Goal: Navigation & Orientation: Find specific page/section

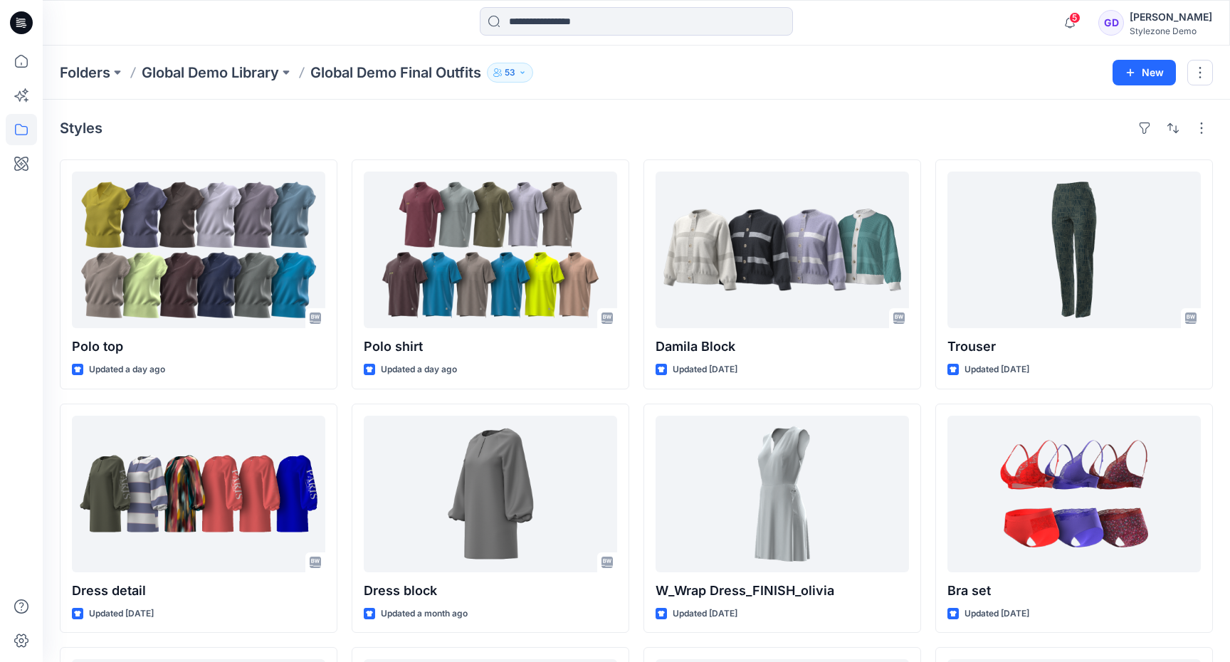
click at [617, 122] on div "Styles" at bounding box center [636, 128] width 1153 height 23
click at [208, 61] on div "Folders Global Demo Library Global Demo Final Outfits 53 New" at bounding box center [636, 73] width 1187 height 54
click at [204, 68] on p "Global Demo Library" at bounding box center [210, 73] width 137 height 20
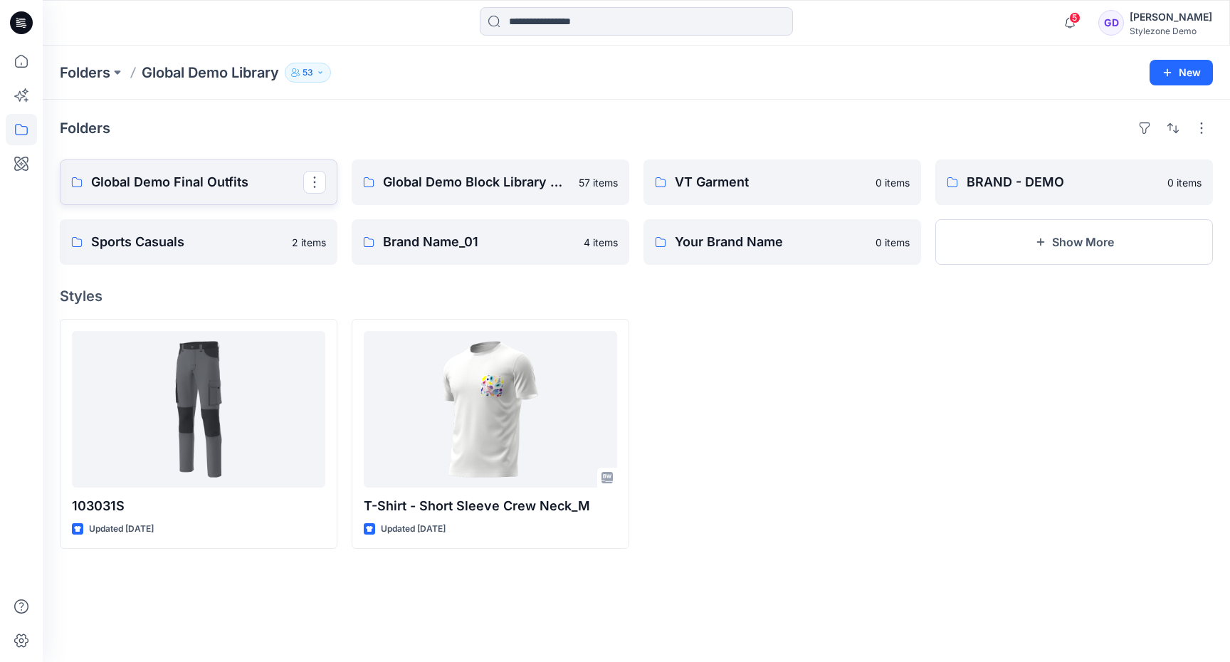
click at [218, 166] on link "Global Demo Final Outfits" at bounding box center [199, 182] width 278 height 46
click at [530, 189] on p "Global Demo Block Library Board" at bounding box center [489, 182] width 212 height 20
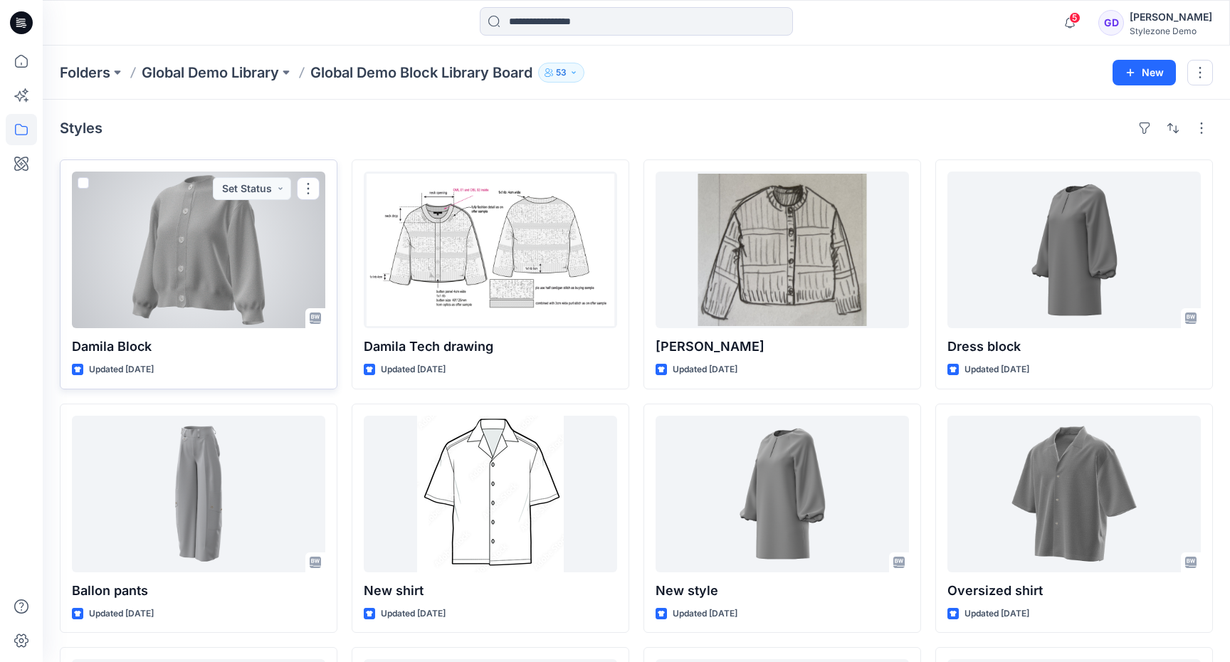
click at [203, 256] on div at bounding box center [198, 250] width 253 height 157
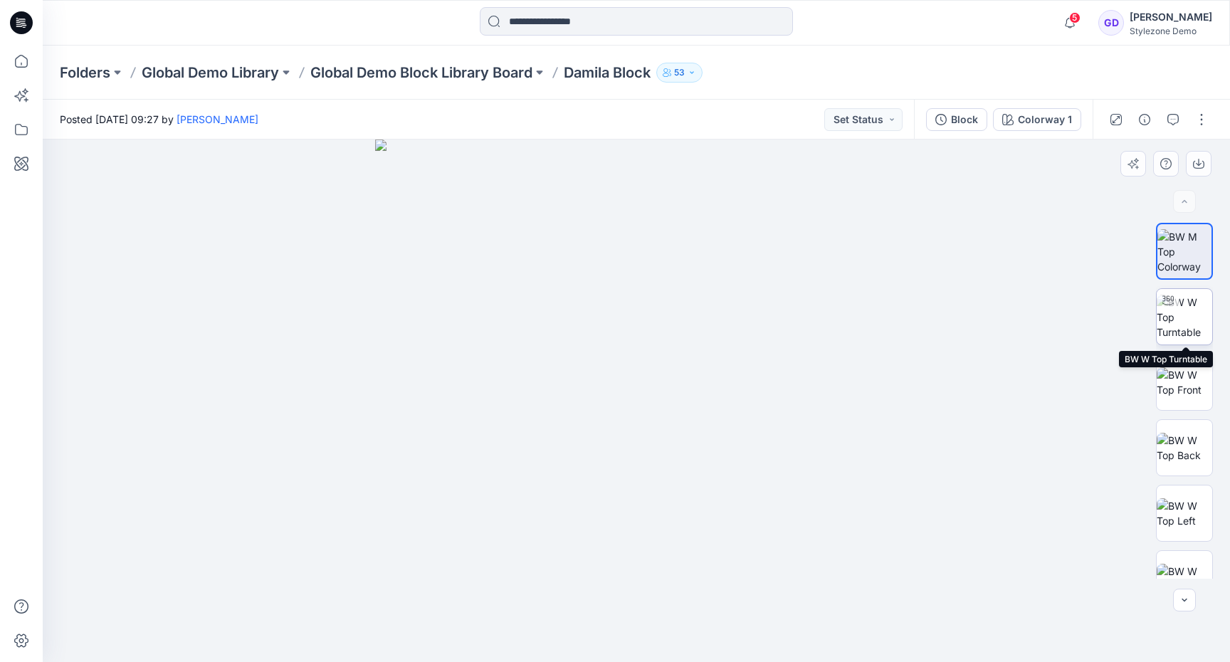
click at [1187, 307] on img at bounding box center [1185, 317] width 56 height 45
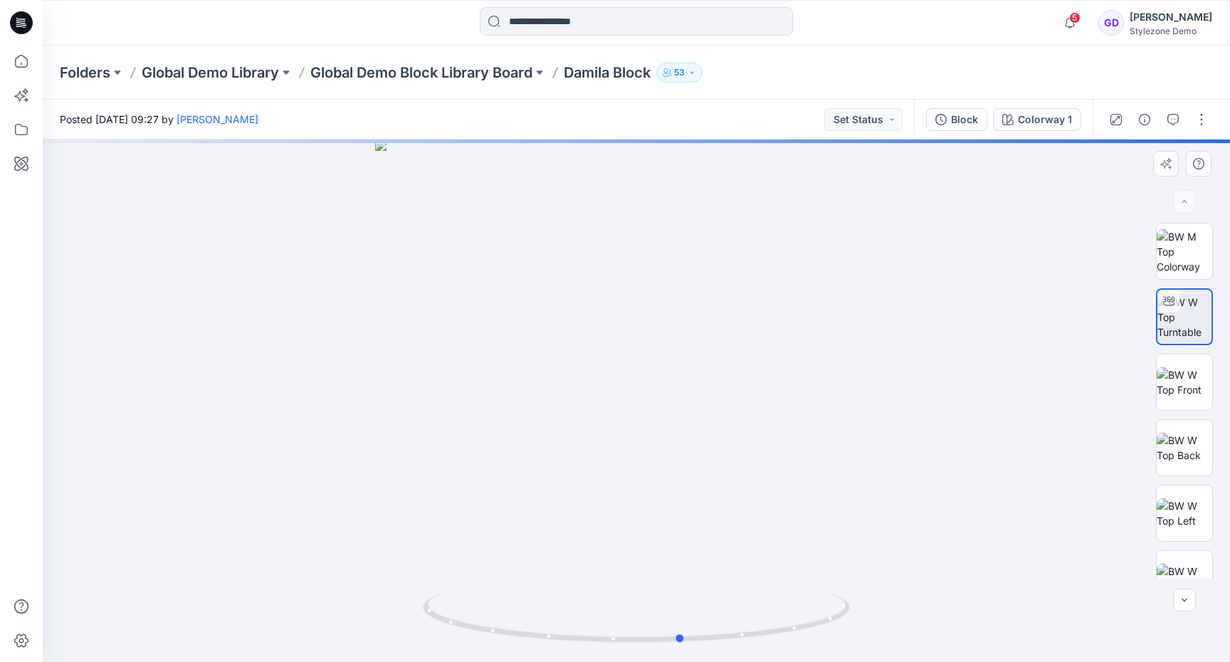
drag, startPoint x: 625, startPoint y: 431, endPoint x: 670, endPoint y: 438, distance: 46.2
click at [670, 438] on div at bounding box center [636, 401] width 1187 height 522
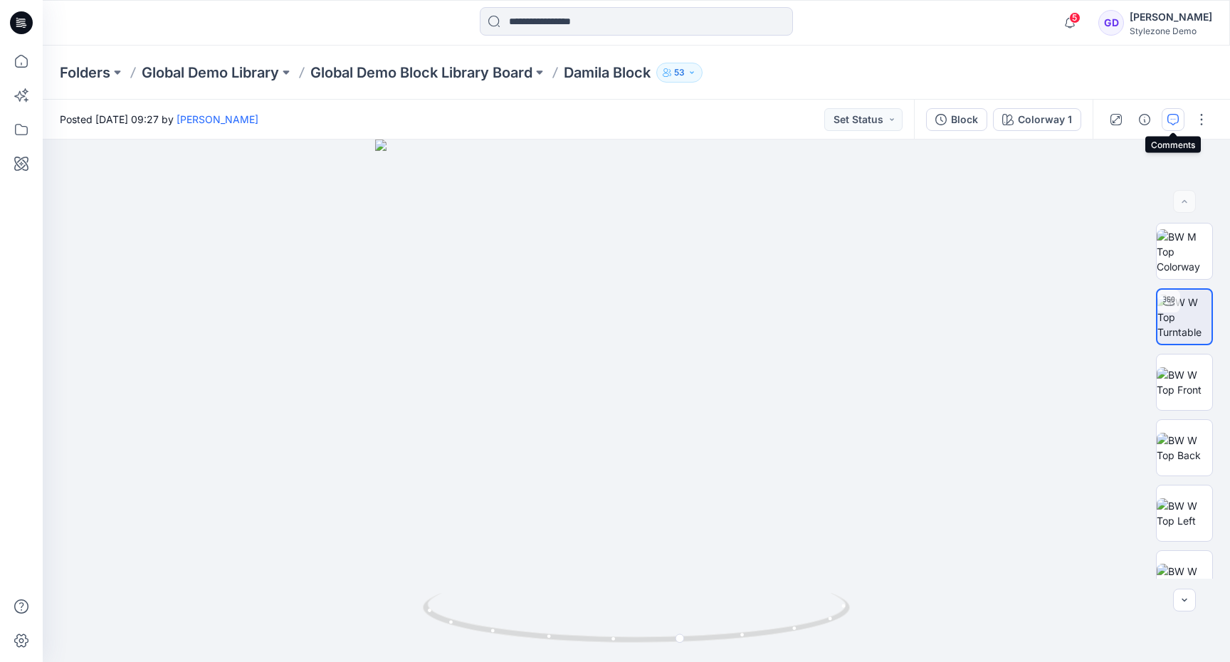
click at [1169, 116] on icon "button" at bounding box center [1172, 119] width 11 height 11
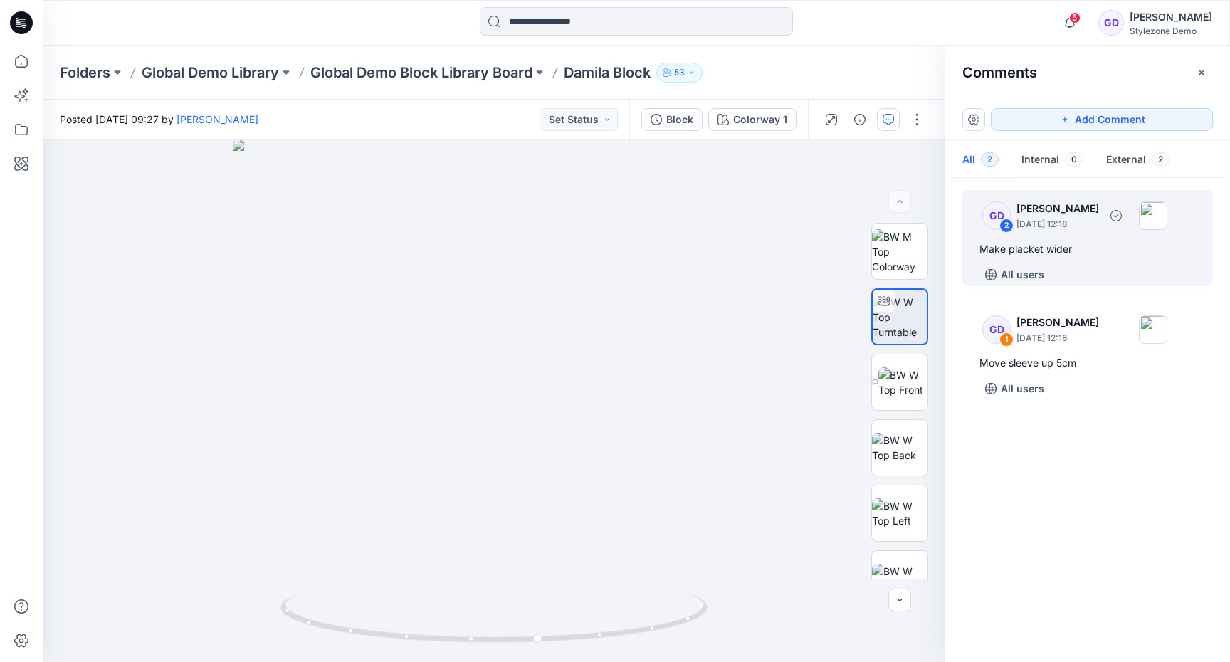
click at [1090, 224] on p "[DATE] 12:18" at bounding box center [1057, 224] width 83 height 14
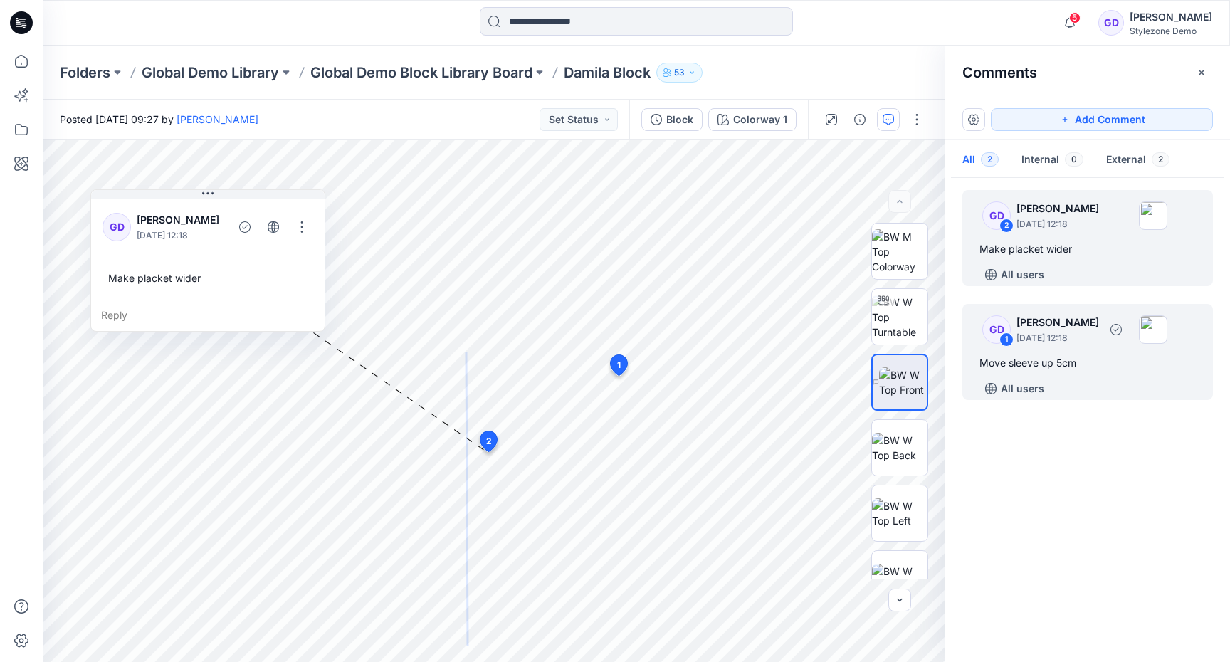
click at [1080, 345] on div "GD 1 [PERSON_NAME] [DATE] 12:18" at bounding box center [1069, 329] width 196 height 39
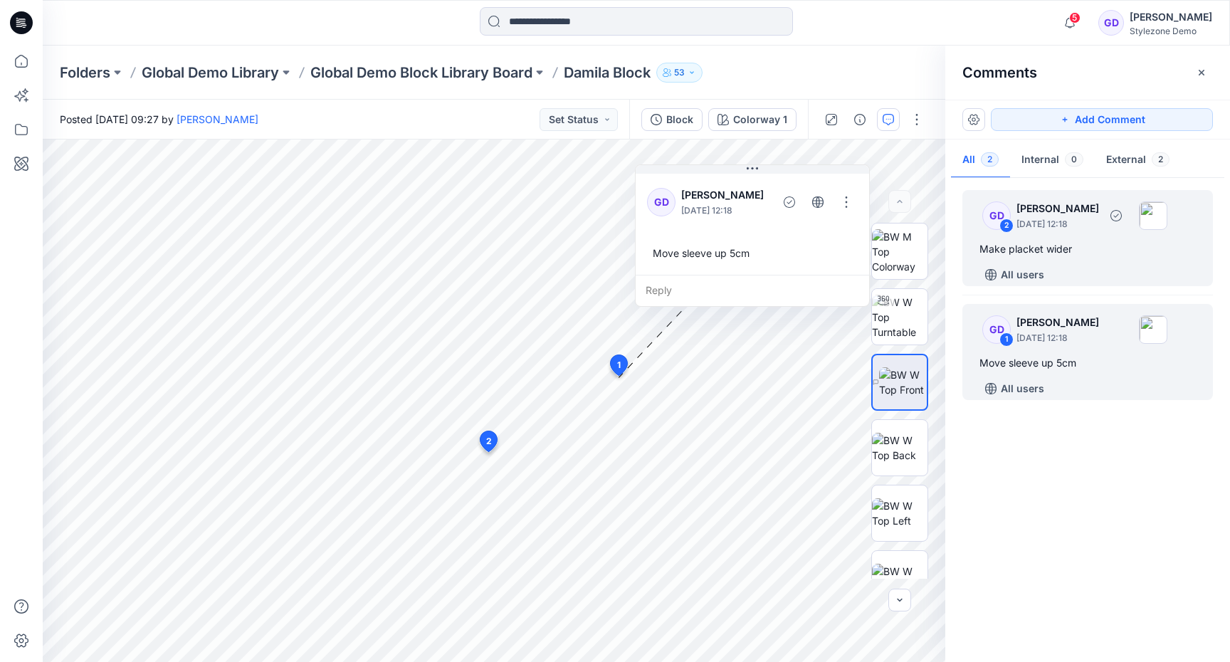
click at [1088, 221] on p "[DATE] 12:18" at bounding box center [1057, 224] width 83 height 14
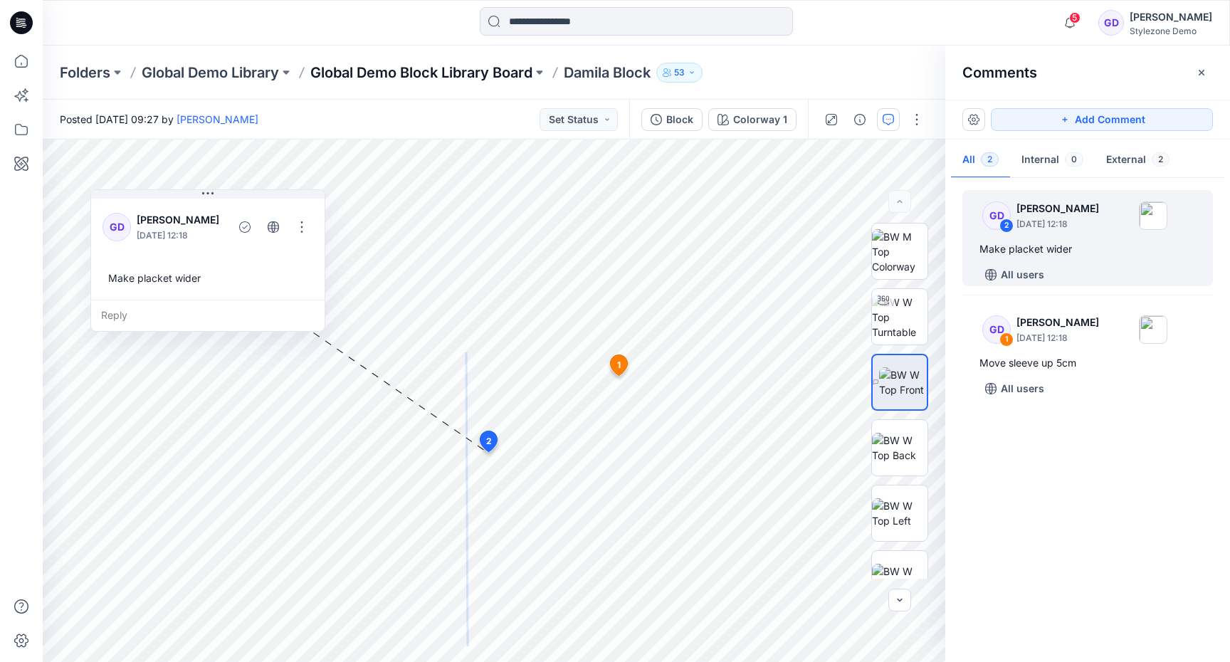
click at [485, 70] on p "Global Demo Block Library Board" at bounding box center [421, 73] width 222 height 20
